Goal: Task Accomplishment & Management: Manage account settings

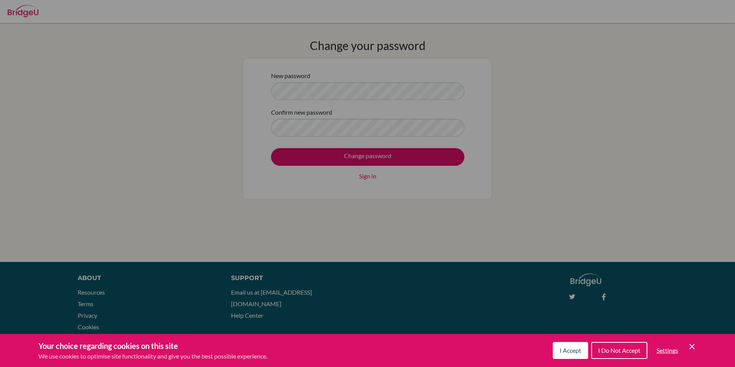
click at [582, 350] on button "I Accept" at bounding box center [570, 350] width 35 height 17
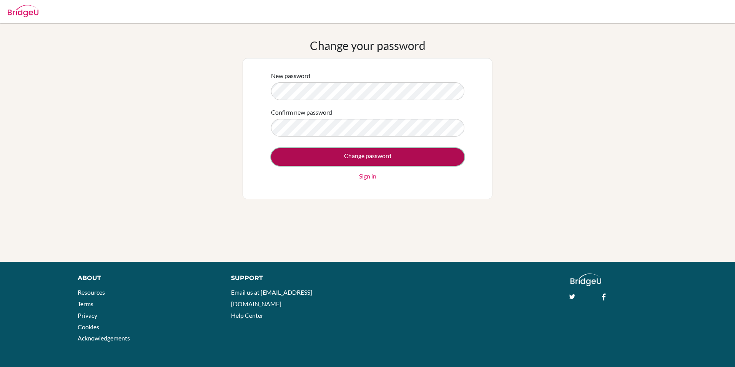
click at [336, 163] on input "Change password" at bounding box center [367, 157] width 193 height 18
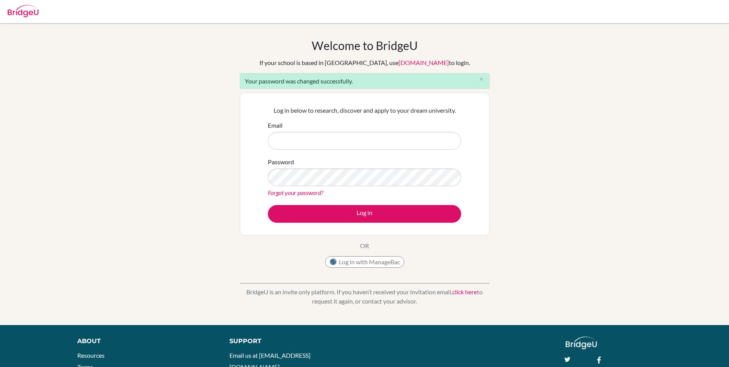
click at [333, 144] on input "Email" at bounding box center [364, 141] width 193 height 18
type input "[EMAIL_ADDRESS][DOMAIN_NAME]"
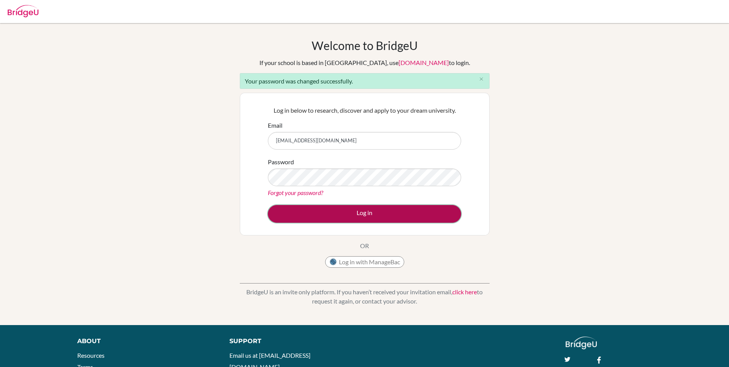
click at [342, 206] on button "Log in" at bounding box center [364, 214] width 193 height 18
click at [374, 209] on button "Log in" at bounding box center [364, 214] width 193 height 18
